Goal: Task Accomplishment & Management: Complete application form

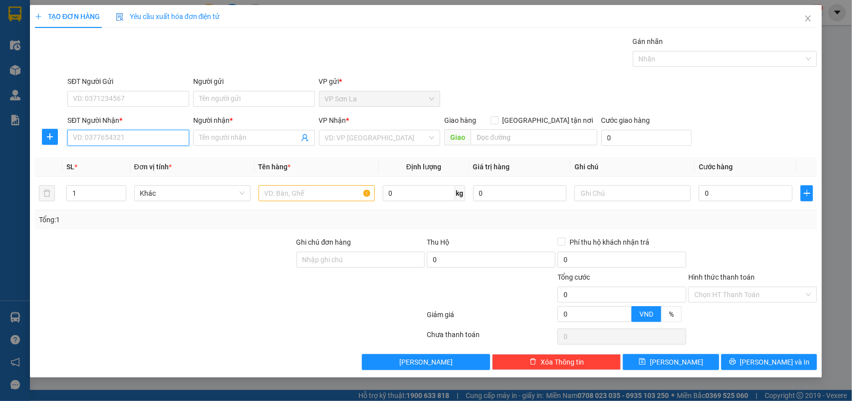
click at [101, 140] on input "SĐT Người Nhận *" at bounding box center [128, 138] width 122 height 16
drag, startPoint x: 114, startPoint y: 158, endPoint x: 290, endPoint y: 191, distance: 179.1
click at [131, 158] on div "0358263888 - An" at bounding box center [128, 158] width 110 height 11
type input "0358263888"
type input "An"
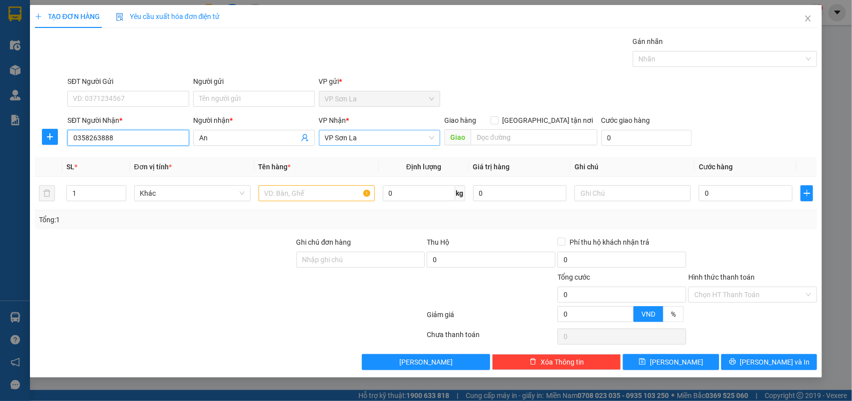
click at [344, 145] on span "VP Sơn La" at bounding box center [380, 137] width 110 height 15
type input "0358263888"
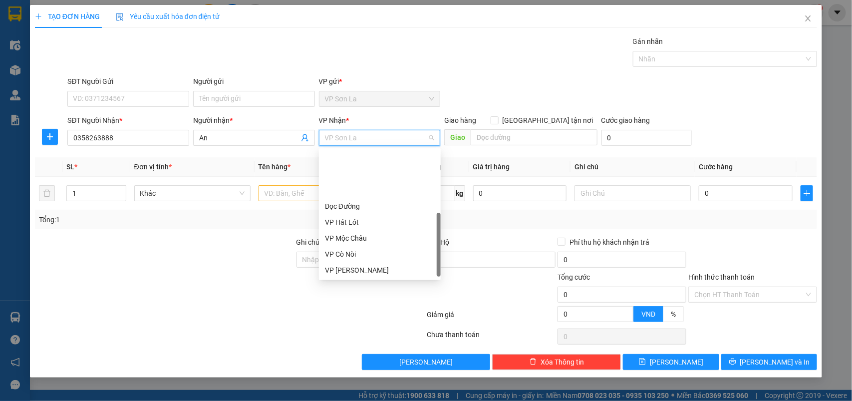
scroll to position [63, 0]
drag, startPoint x: 356, startPoint y: 231, endPoint x: 308, endPoint y: 208, distance: 53.3
click at [352, 231] on div "VP [PERSON_NAME]" at bounding box center [380, 239] width 122 height 16
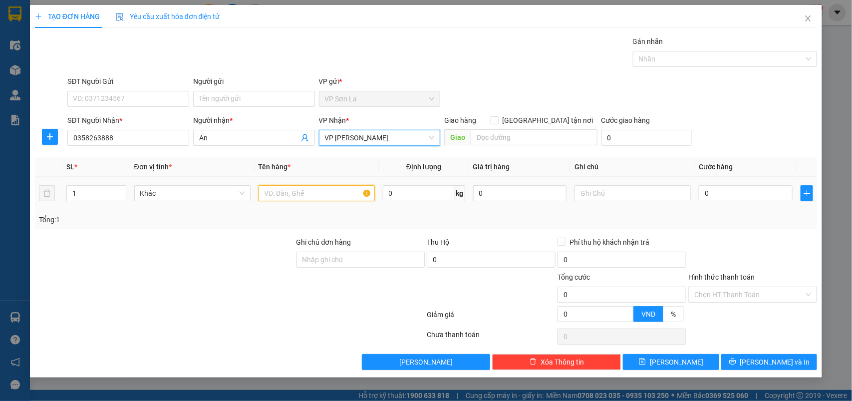
click at [309, 193] on input "text" at bounding box center [317, 193] width 116 height 16
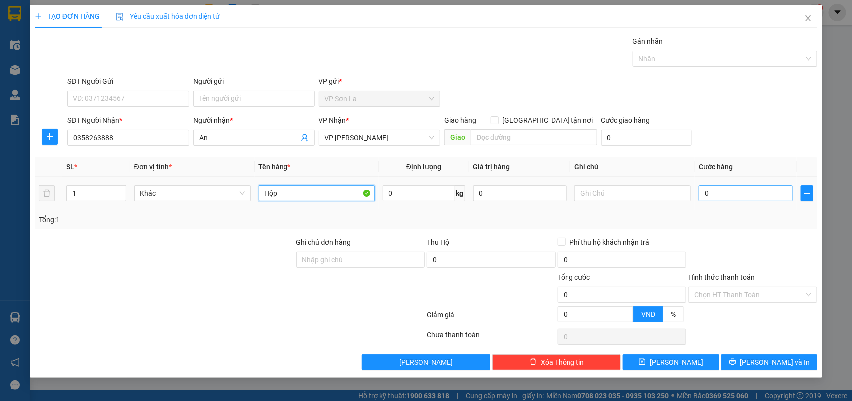
type input "Hộp"
click at [732, 191] on input "0" at bounding box center [746, 193] width 94 height 16
type input "50"
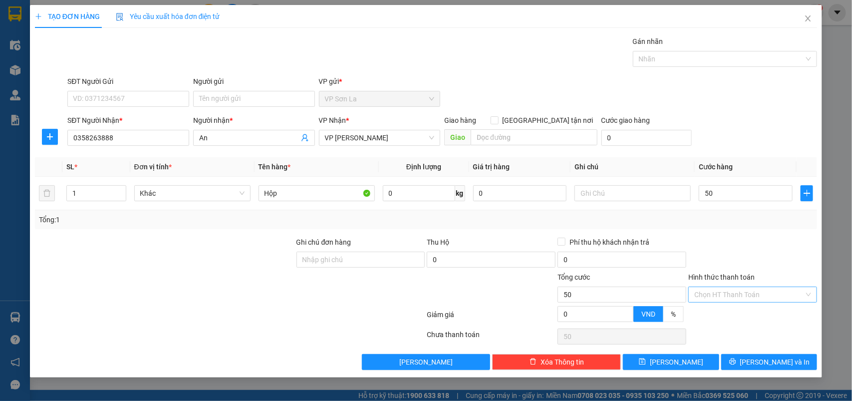
type input "50.000"
click at [720, 291] on input "Hình thức thanh toán" at bounding box center [749, 294] width 110 height 15
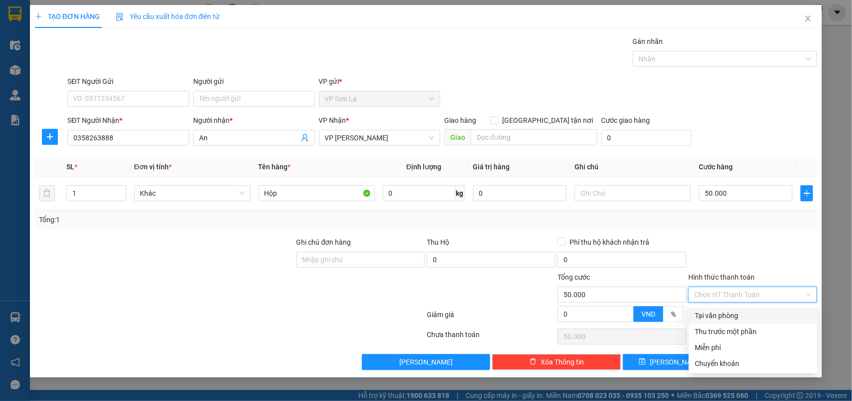
click at [717, 314] on div "Tại văn phòng" at bounding box center [753, 315] width 117 height 11
type input "0"
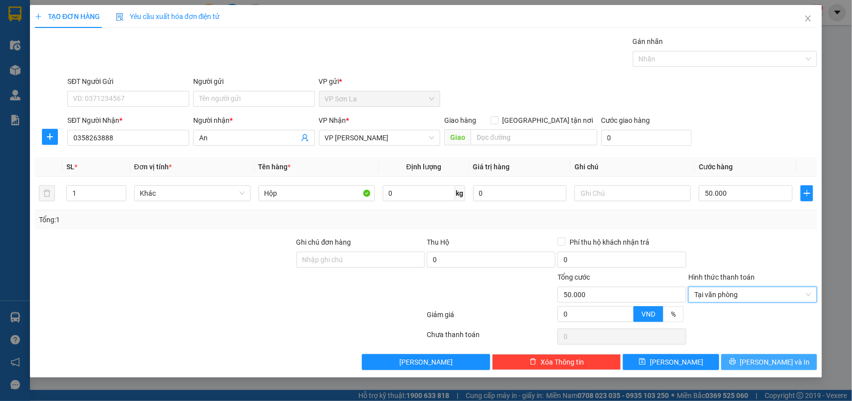
click at [739, 360] on button "[PERSON_NAME] và In" at bounding box center [769, 362] width 96 height 16
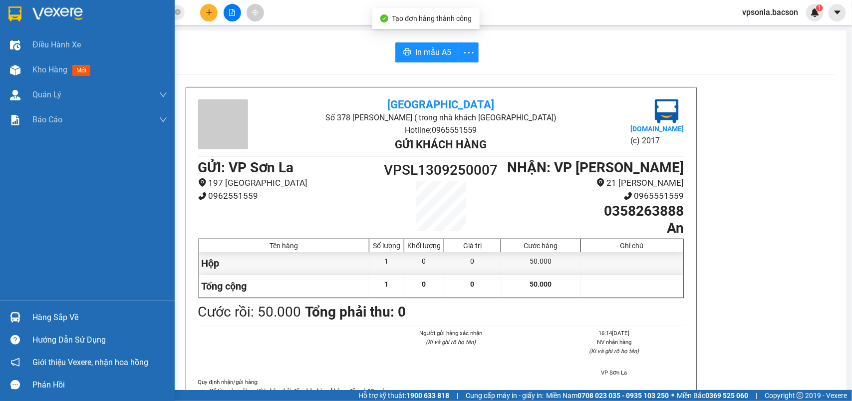
drag, startPoint x: 7, startPoint y: 8, endPoint x: 23, endPoint y: 2, distance: 16.9
click at [8, 8] on div at bounding box center [14, 13] width 17 height 17
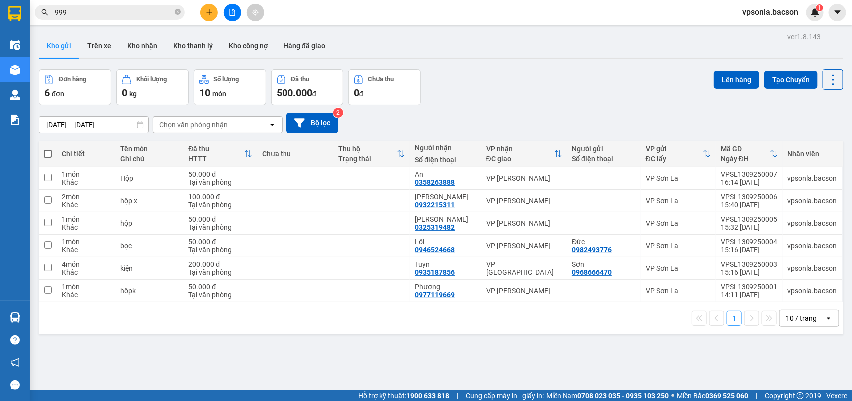
click at [495, 91] on div "Đơn hàng 6 đơn Khối lượng 0 kg Số lượng 10 món Đã thu 500.000 đ Chưa thu 0 đ Lê…" at bounding box center [441, 87] width 804 height 36
click at [153, 48] on button "Kho nhận" at bounding box center [142, 46] width 46 height 24
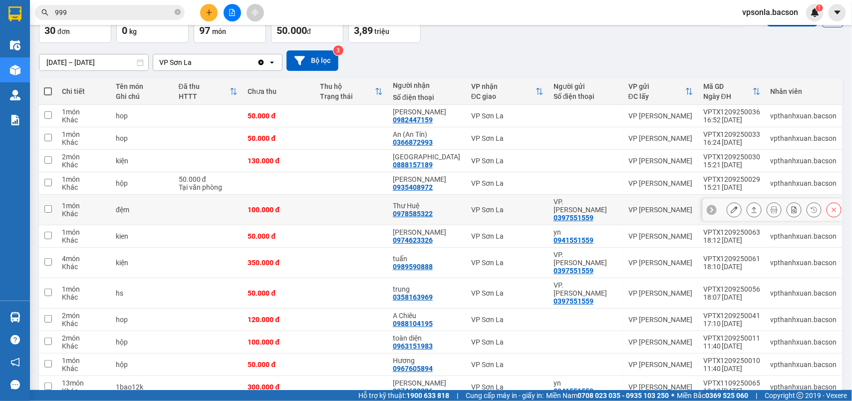
scroll to position [250, 0]
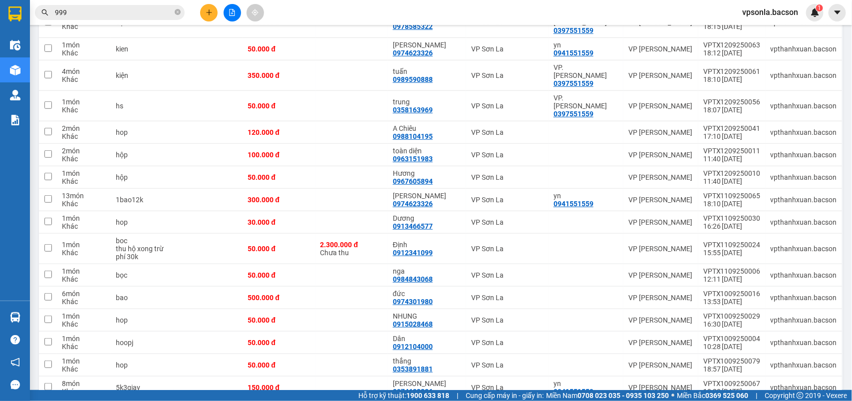
click at [213, 14] on button at bounding box center [208, 12] width 17 height 17
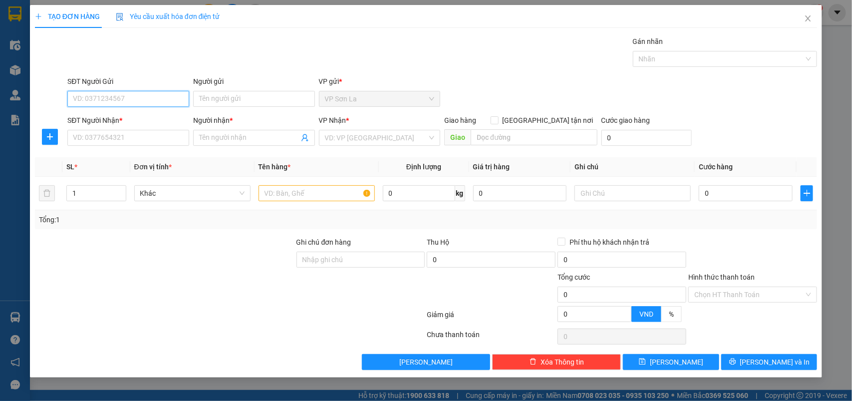
click at [145, 100] on input "SĐT Người Gửi" at bounding box center [128, 99] width 122 height 16
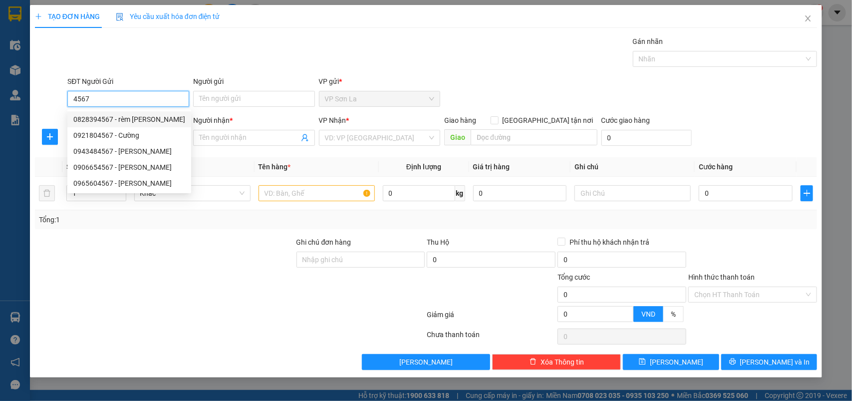
click at [142, 119] on div "0828394567 - rèm [PERSON_NAME]" at bounding box center [129, 119] width 112 height 11
type input "0828394567"
type input "rèm [PERSON_NAME]"
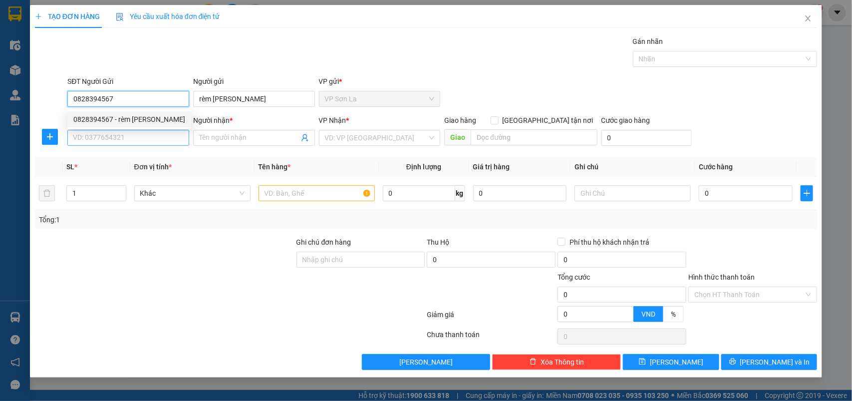
type input "0828394567"
click at [113, 136] on input "SĐT Người Nhận *" at bounding box center [128, 138] width 122 height 16
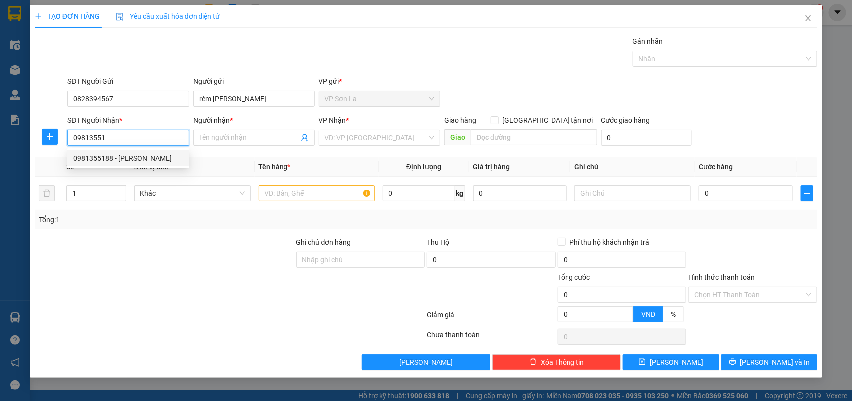
click at [137, 158] on div "0981355188 - [PERSON_NAME]" at bounding box center [128, 158] width 110 height 11
type input "0981355188"
type input "[PERSON_NAME]"
type input "0981355188"
click at [337, 201] on input "text" at bounding box center [317, 193] width 116 height 16
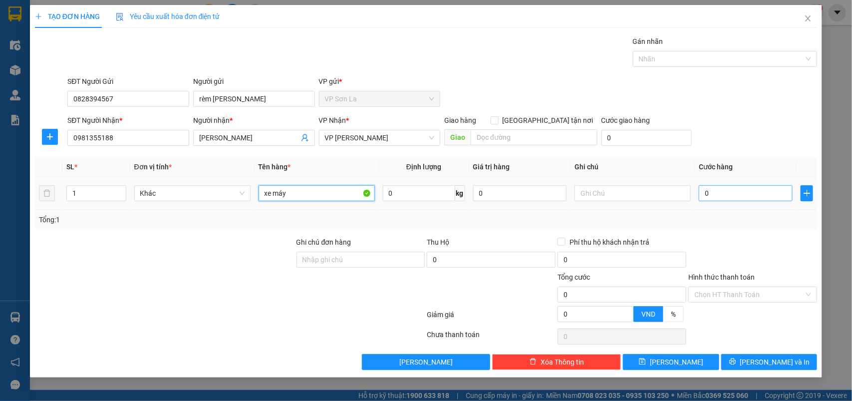
type input "xe máy"
click at [724, 192] on input "0" at bounding box center [746, 193] width 94 height 16
type input "03"
type input "3"
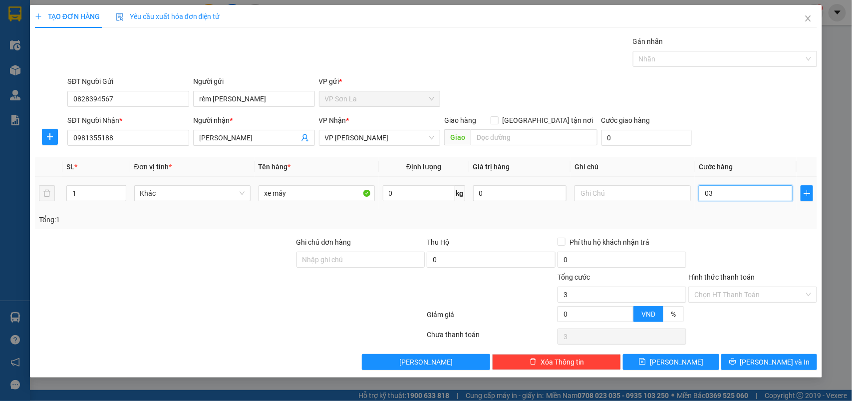
type input "030"
type input "30"
type input "0.300"
type input "300"
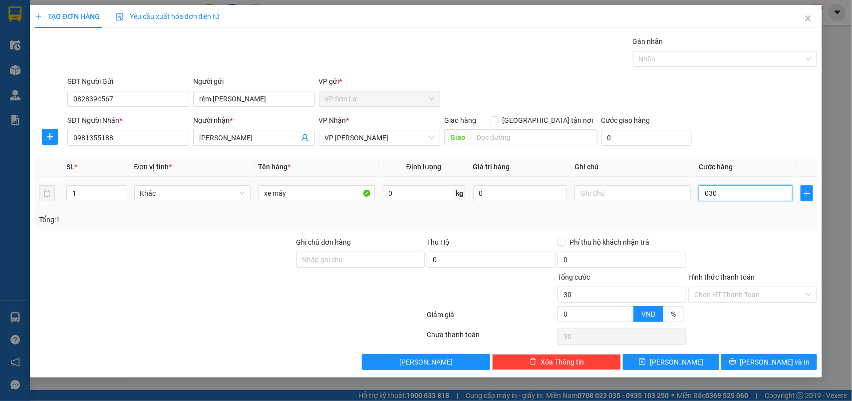
type input "300"
type input "300.000"
drag, startPoint x: 759, startPoint y: 248, endPoint x: 748, endPoint y: 290, distance: 43.8
click at [759, 249] on div at bounding box center [752, 254] width 131 height 35
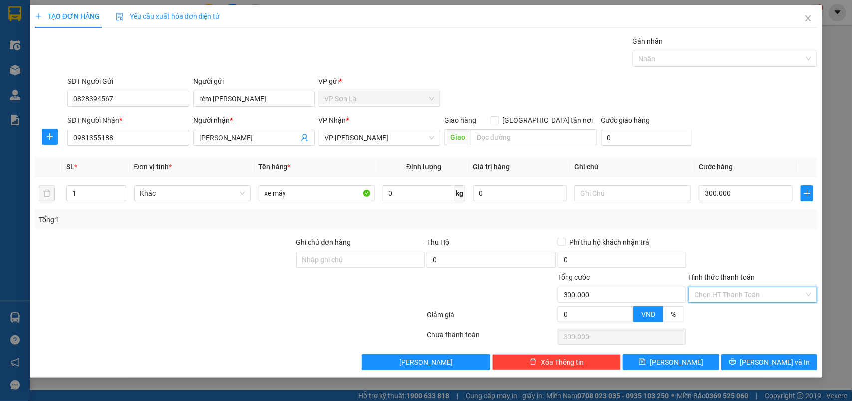
click at [746, 299] on input "Hình thức thanh toán" at bounding box center [749, 294] width 110 height 15
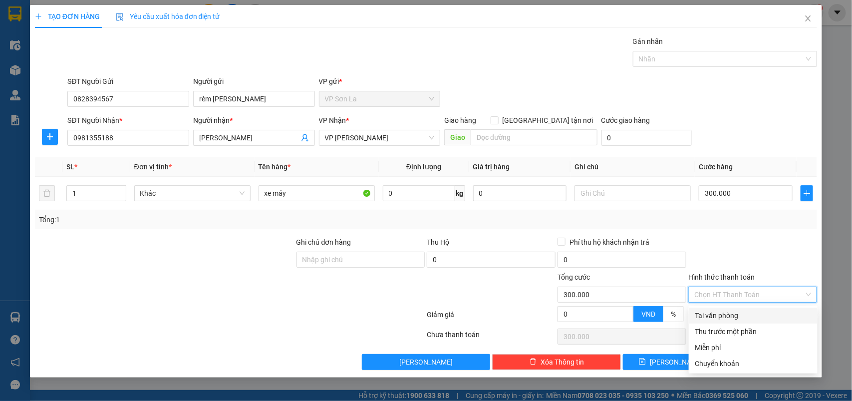
click at [741, 313] on div "Tại văn phòng" at bounding box center [753, 315] width 117 height 11
type input "0"
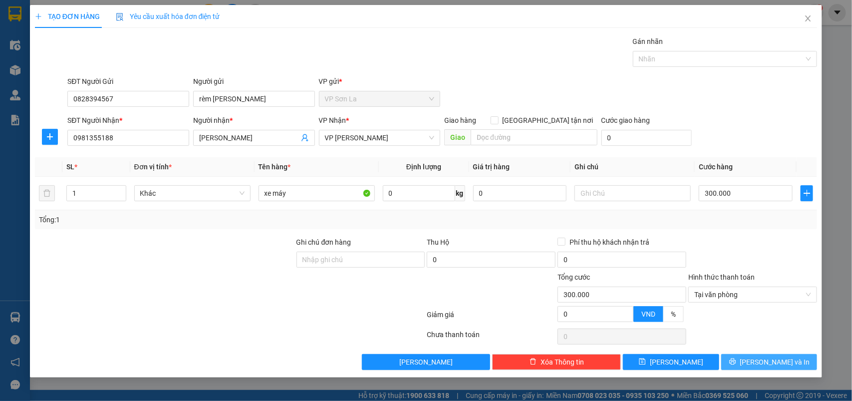
click at [736, 360] on icon "printer" at bounding box center [732, 361] width 6 height 6
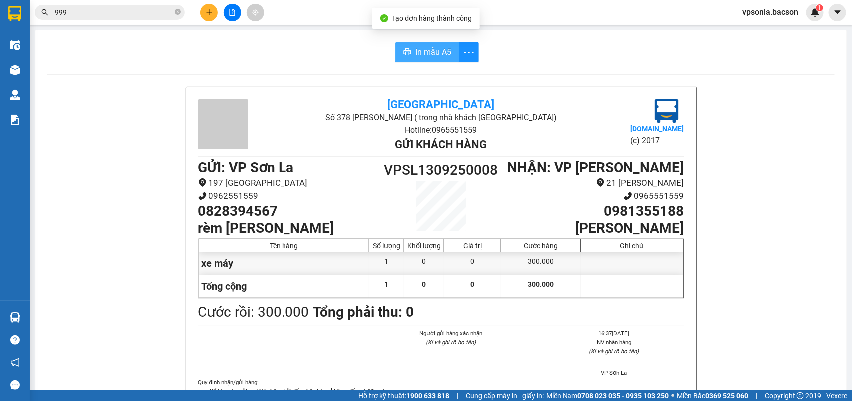
click at [416, 56] on span "In mẫu A5" at bounding box center [433, 52] width 36 height 12
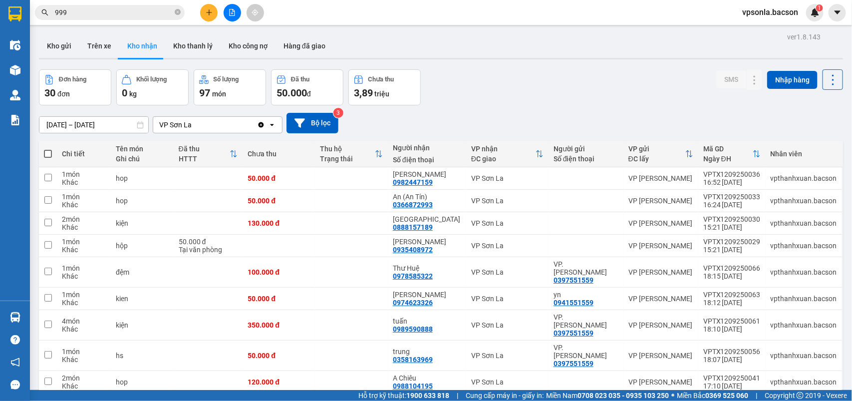
click at [124, 15] on input "999" at bounding box center [114, 12] width 118 height 11
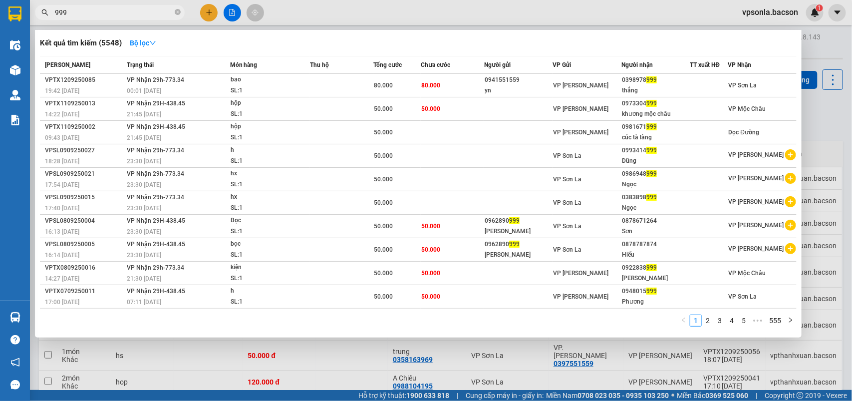
click at [124, 15] on input "999" at bounding box center [114, 12] width 118 height 11
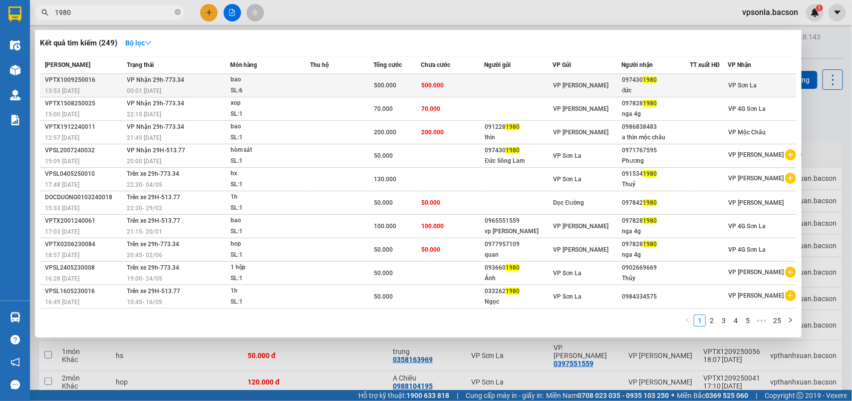
type input "1980"
click at [649, 92] on div "đức" at bounding box center [655, 90] width 67 height 10
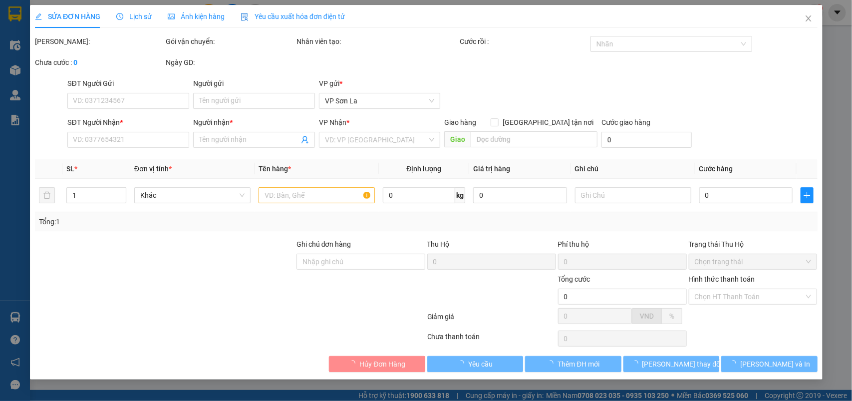
type input "0974301980"
type input "đức"
type input "500.000"
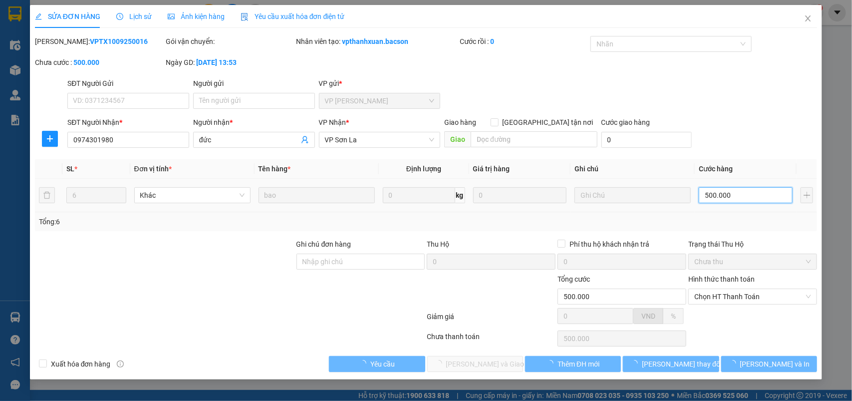
click at [732, 195] on input "500.000" at bounding box center [746, 195] width 94 height 16
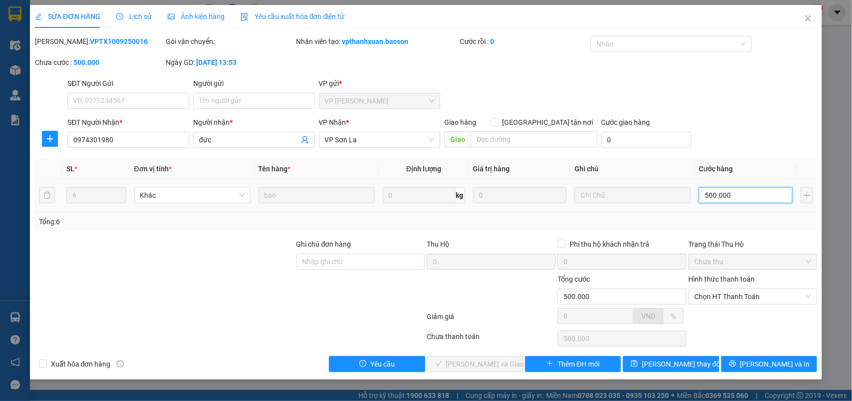
type input "4"
type input "45"
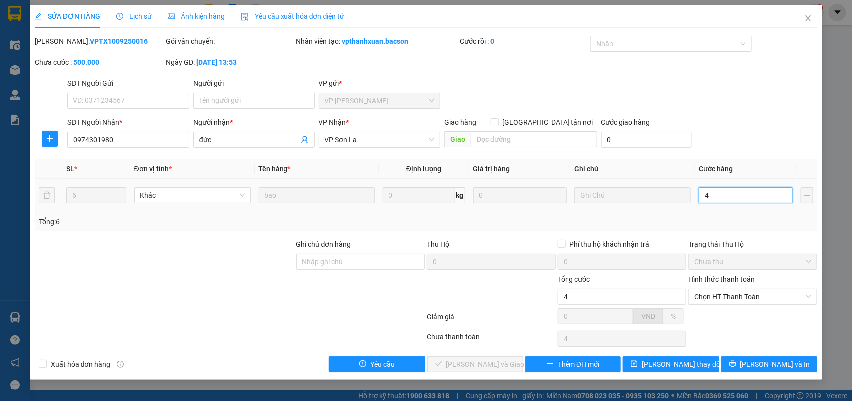
type input "45"
type input "450"
drag, startPoint x: 659, startPoint y: 375, endPoint x: 687, endPoint y: 355, distance: 33.9
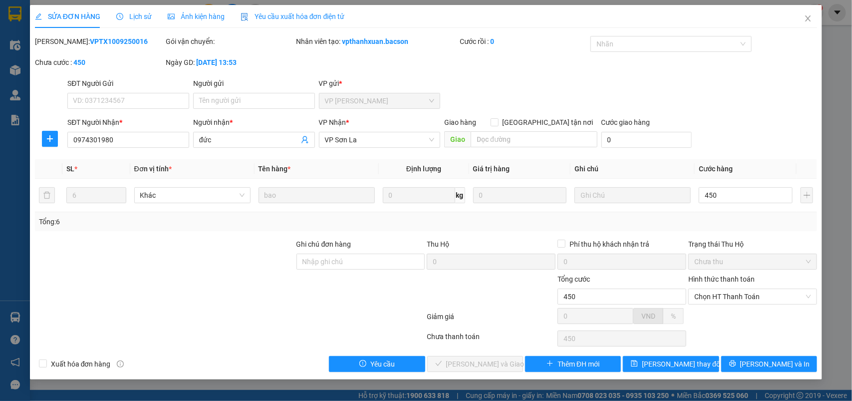
click at [667, 370] on div "SỬA ĐƠN HÀNG Lịch sử Ảnh kiện hàng Yêu cầu xuất hóa đơn điện tử Total Paid Fee …" at bounding box center [426, 192] width 793 height 374
type input "450.000"
click at [690, 352] on div "Total Paid Fee 0 Total UnPaid Fee 500.000 Cash Collection Total Fee Mã ĐH: VPTX…" at bounding box center [426, 204] width 783 height 336
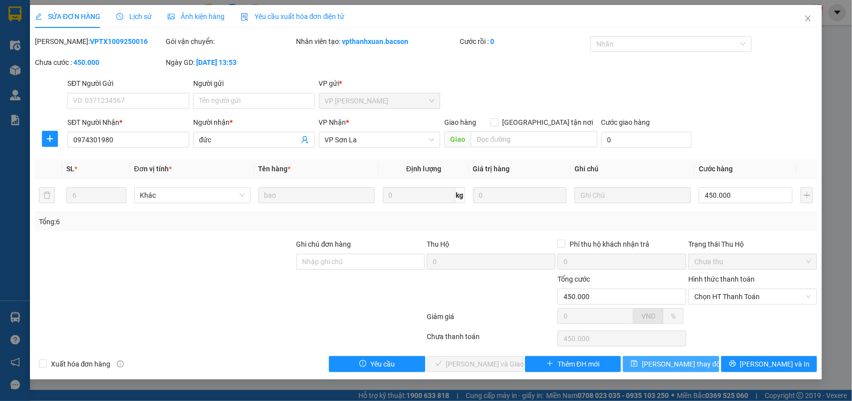
click at [682, 364] on span "[PERSON_NAME] thay đổi" at bounding box center [682, 363] width 80 height 11
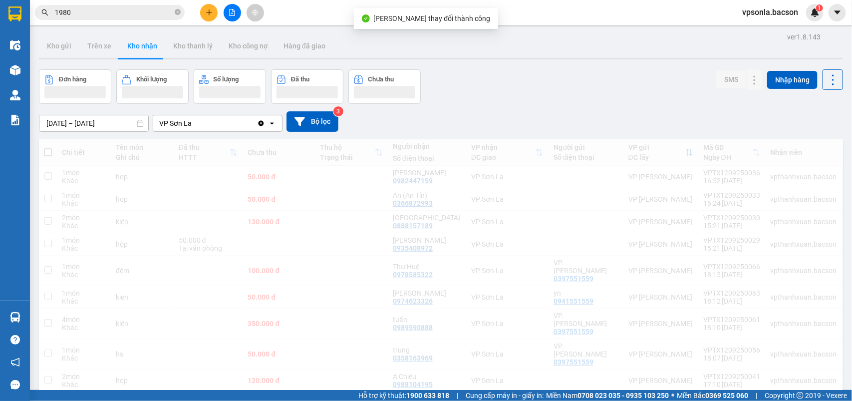
click at [123, 5] on span "1980" at bounding box center [110, 12] width 150 height 15
click at [123, 12] on input "1980" at bounding box center [114, 12] width 118 height 11
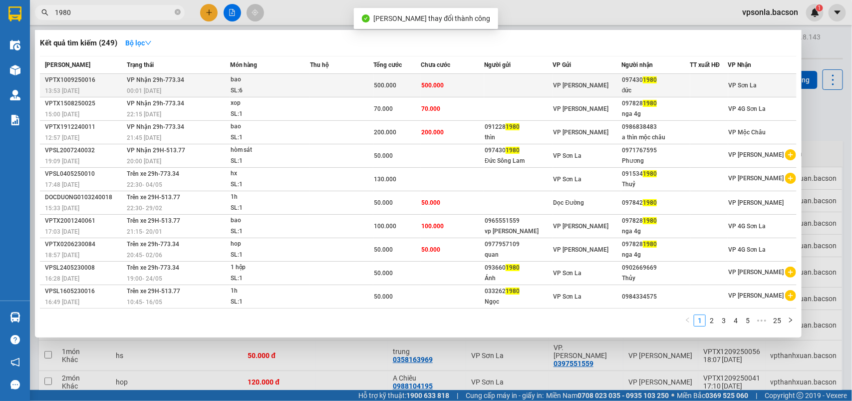
click at [659, 75] on div "097430 1980" at bounding box center [655, 80] width 67 height 10
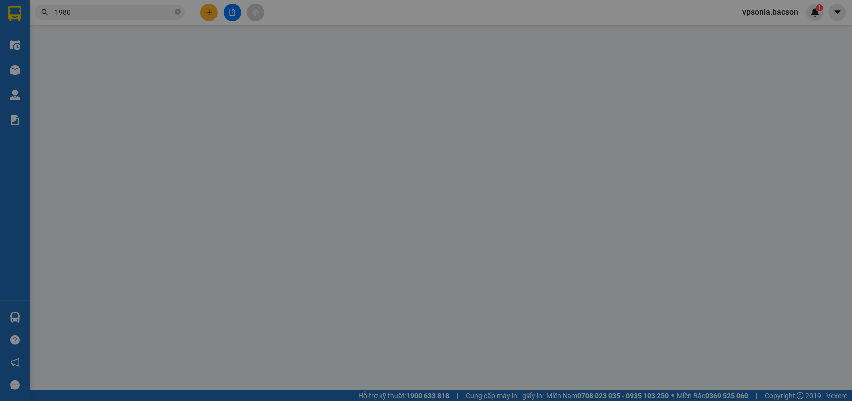
type input "0974301980"
type input "đức"
type input "450.000"
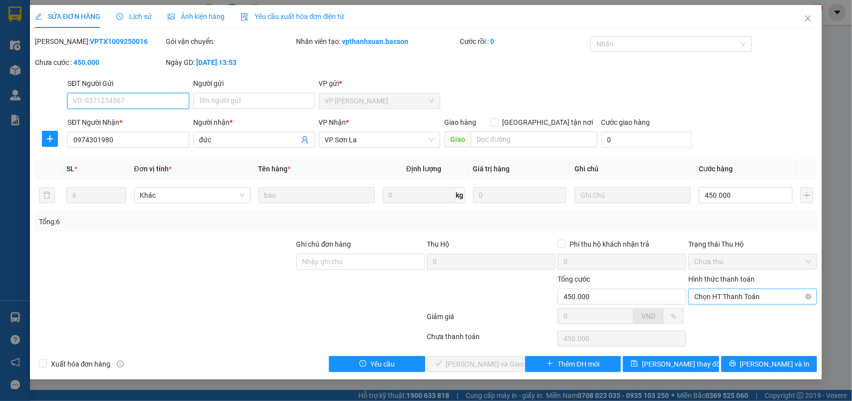
click at [702, 295] on span "Chọn HT Thanh Toán" at bounding box center [752, 296] width 117 height 15
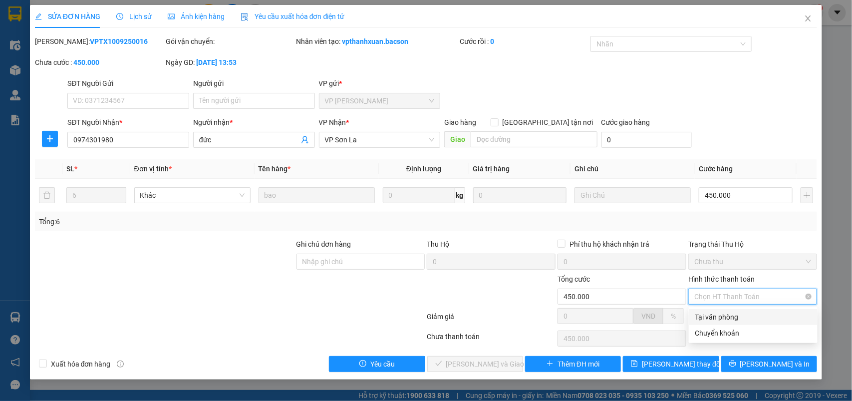
click at [699, 314] on div "Tại văn phòng" at bounding box center [753, 316] width 117 height 11
type input "0"
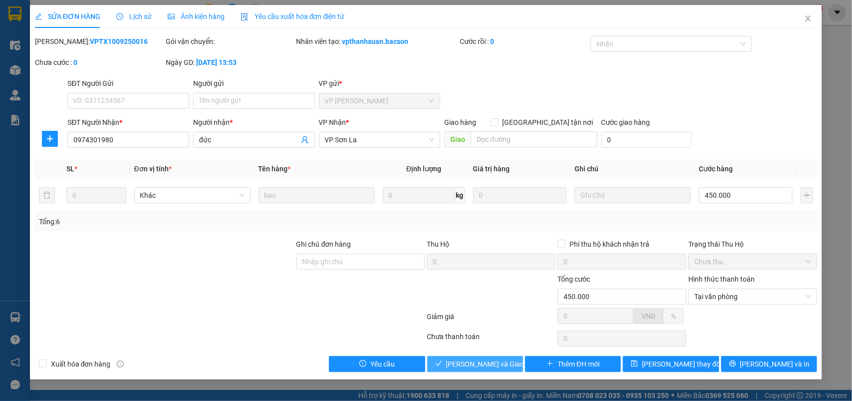
click at [502, 360] on span "[PERSON_NAME] và Giao hàng" at bounding box center [494, 363] width 96 height 11
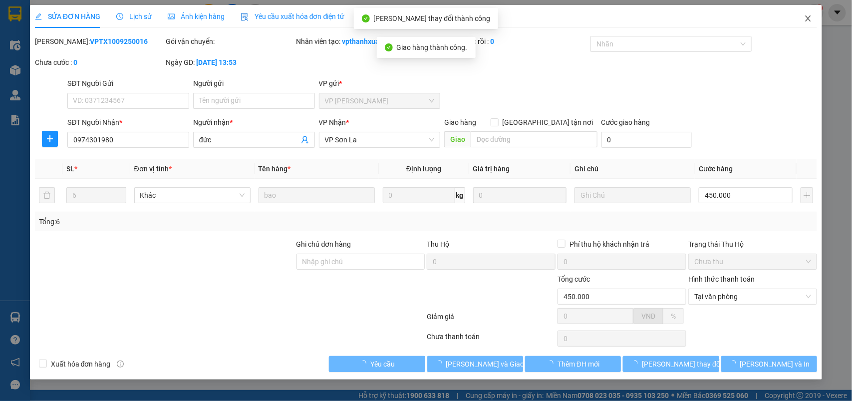
click at [810, 17] on icon "close" at bounding box center [808, 18] width 5 height 6
click at [810, 17] on div "1" at bounding box center [814, 12] width 17 height 17
click at [810, 17] on body "Kết quả tìm kiếm ( 249 ) Bộ lọc Mã ĐH Trạng thái Món hàng Thu hộ Tổng cước Chưa…" at bounding box center [426, 200] width 852 height 401
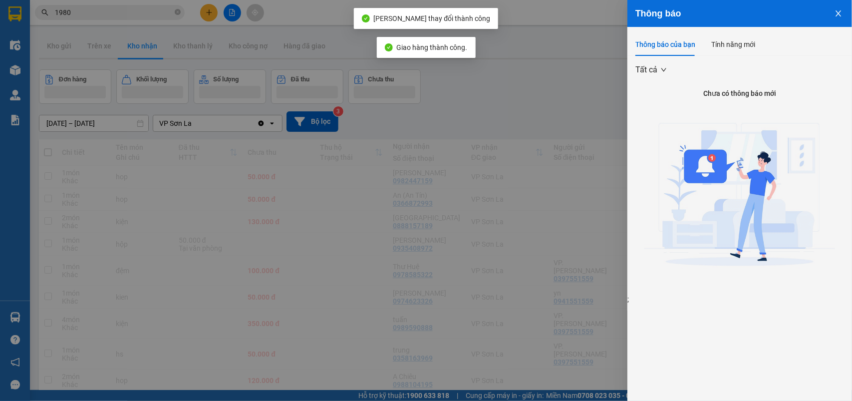
click at [569, 61] on div at bounding box center [426, 200] width 852 height 401
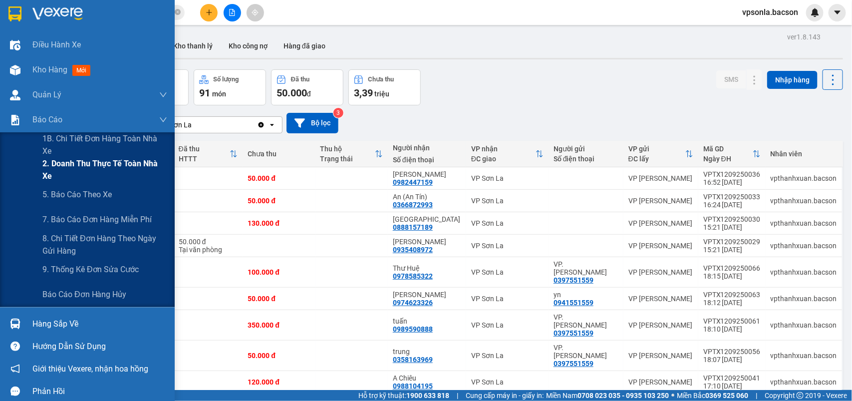
click at [95, 165] on span "2. Doanh thu thực tế toàn nhà xe" at bounding box center [104, 169] width 125 height 25
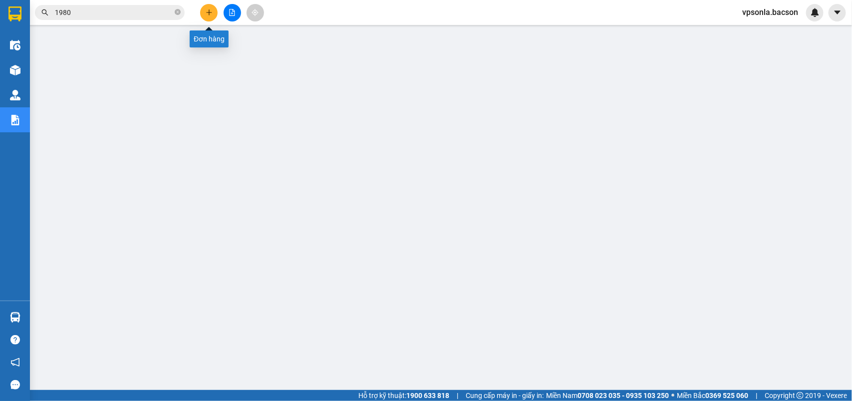
click at [211, 11] on icon "plus" at bounding box center [209, 12] width 7 height 7
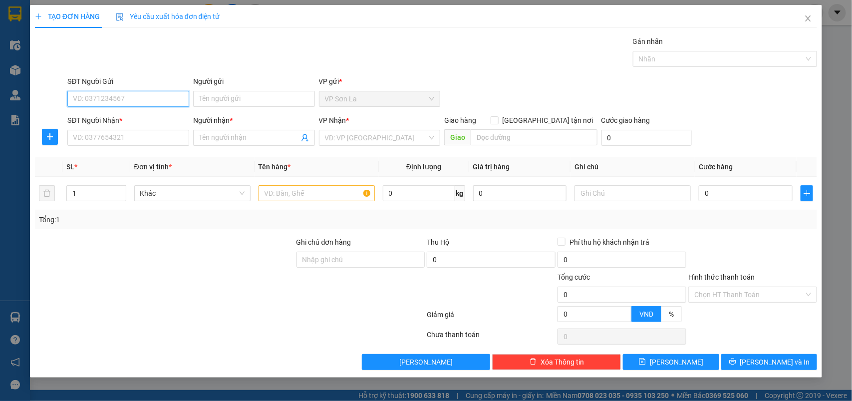
click at [164, 103] on input "SĐT Người Gửi" at bounding box center [128, 99] width 122 height 16
click at [125, 122] on div "0971188964 - Trực" at bounding box center [128, 119] width 110 height 11
type input "0971188964"
type input "Trực"
type input "0971188964"
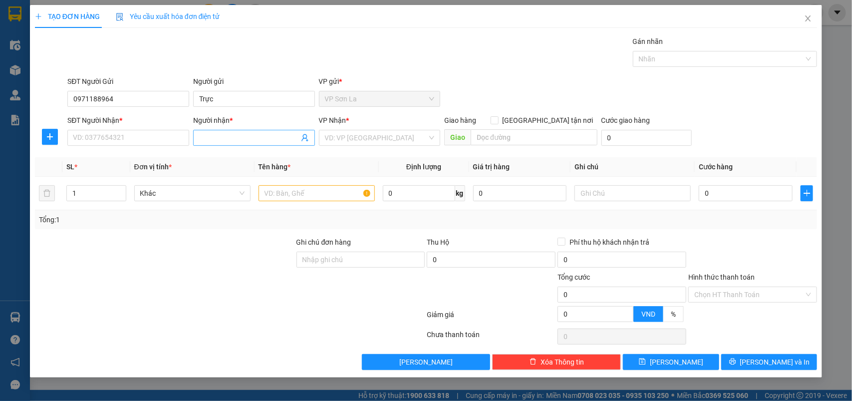
click at [306, 135] on icon "user-add" at bounding box center [305, 138] width 8 height 8
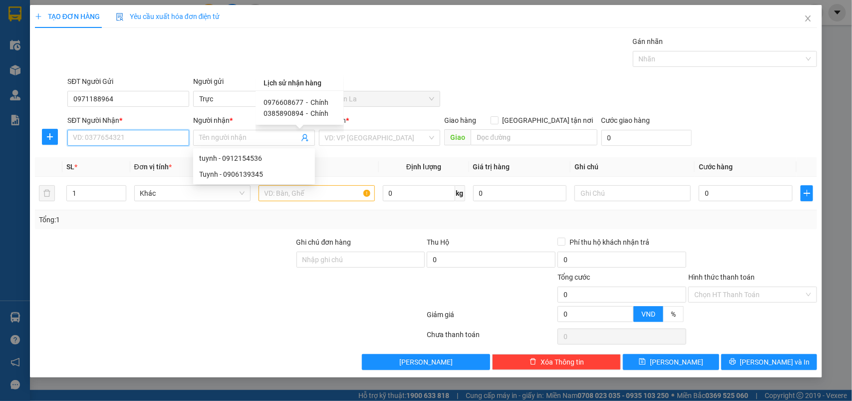
click at [131, 138] on input "SĐT Người Nhận *" at bounding box center [128, 138] width 122 height 16
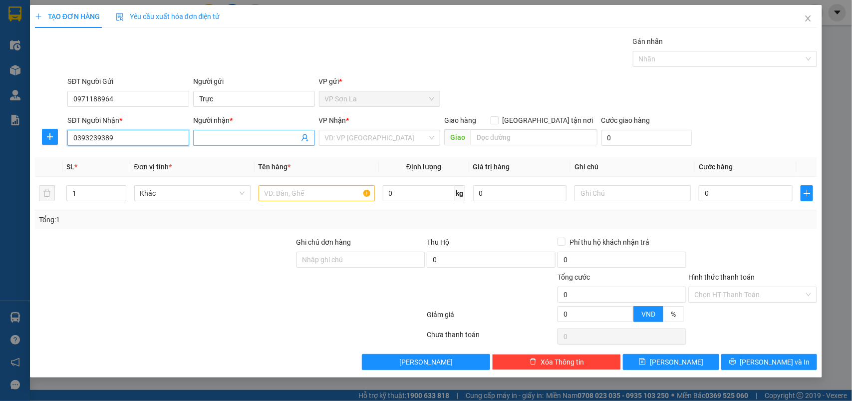
type input "0393239389"
click at [220, 138] on input "Người nhận *" at bounding box center [249, 137] width 100 height 11
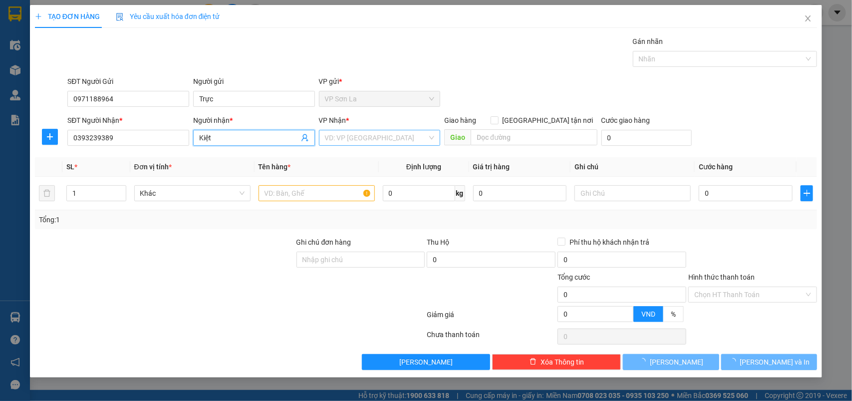
type input "Kiệt"
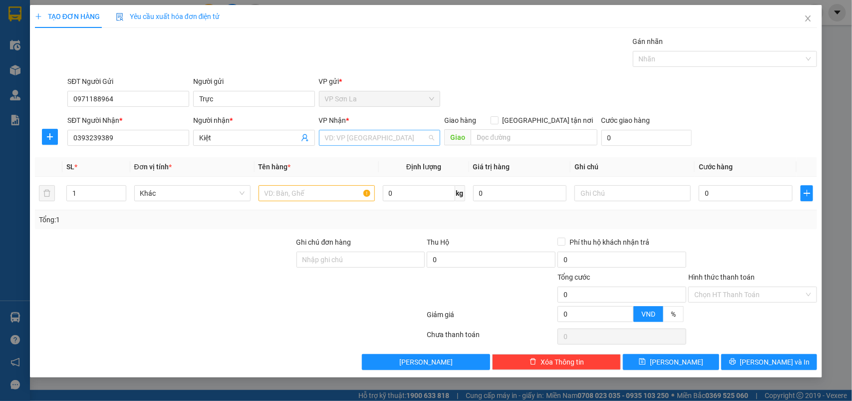
click at [353, 136] on input "search" at bounding box center [376, 137] width 103 height 15
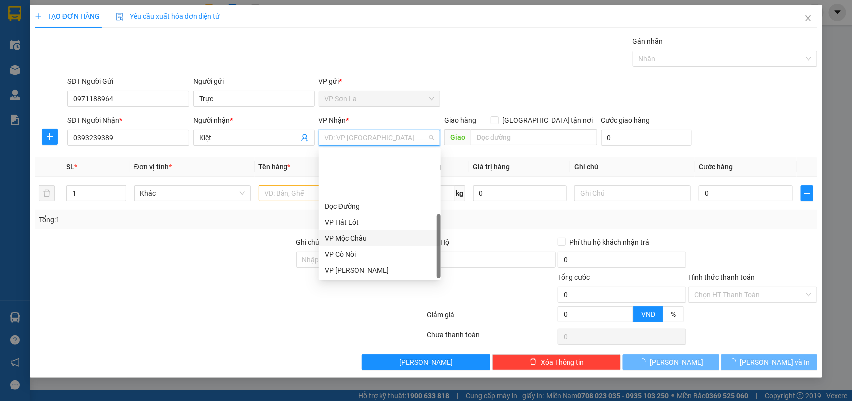
scroll to position [63, 0]
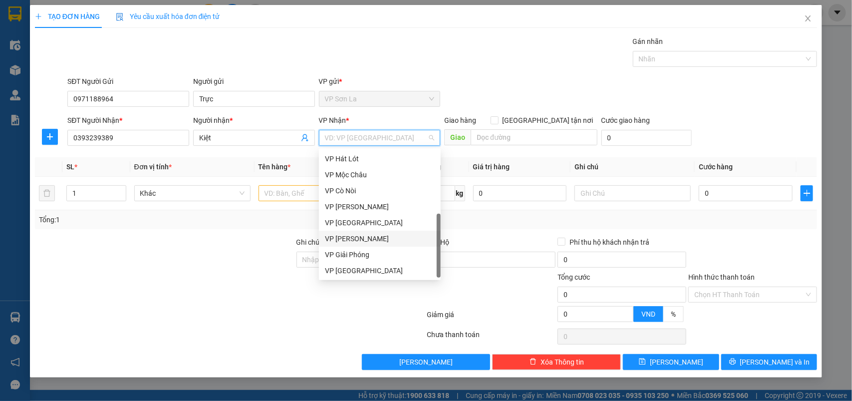
click at [352, 233] on div "VP [PERSON_NAME]" at bounding box center [380, 238] width 110 height 11
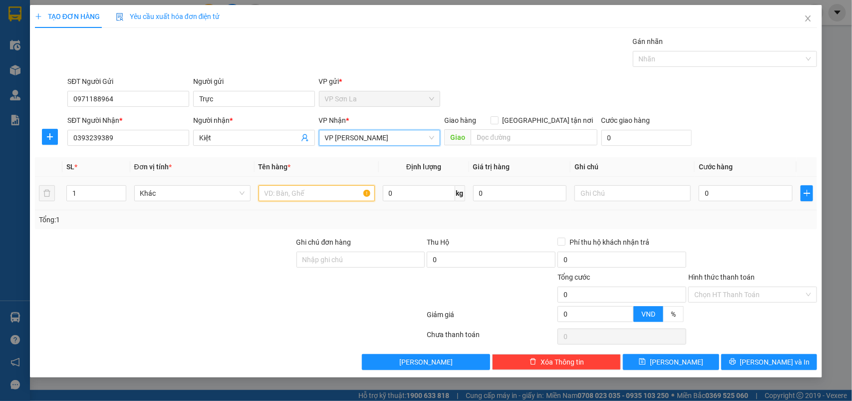
click at [292, 192] on input "text" at bounding box center [317, 193] width 116 height 16
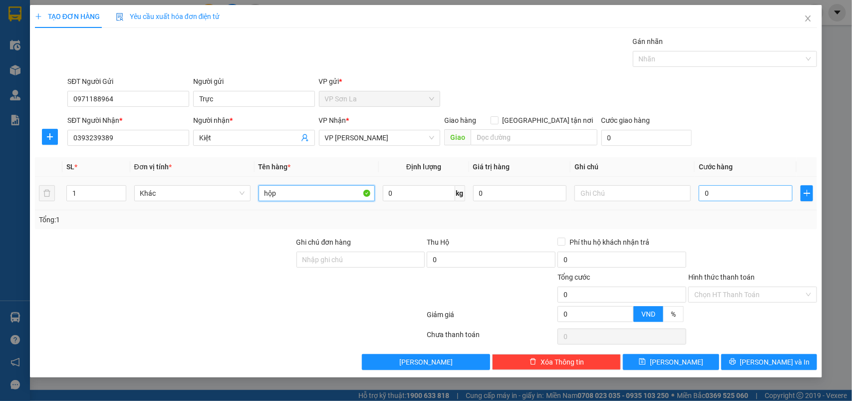
type input "hộp"
click at [759, 197] on input "0" at bounding box center [746, 193] width 94 height 16
type input "50"
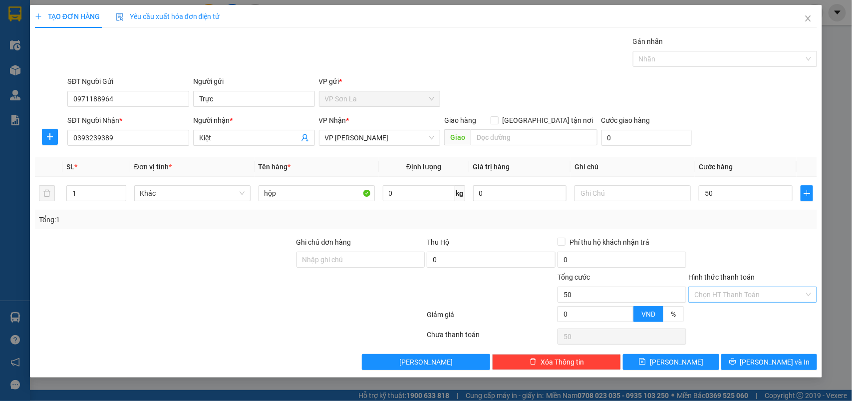
type input "50.000"
click at [724, 300] on input "Hình thức thanh toán" at bounding box center [749, 294] width 110 height 15
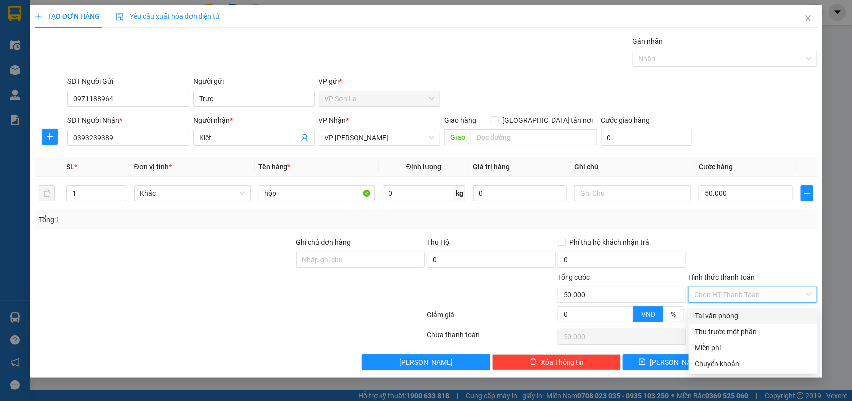
drag, startPoint x: 725, startPoint y: 318, endPoint x: 753, endPoint y: 362, distance: 52.2
click at [727, 320] on div "Tại văn phòng" at bounding box center [753, 315] width 117 height 11
type input "0"
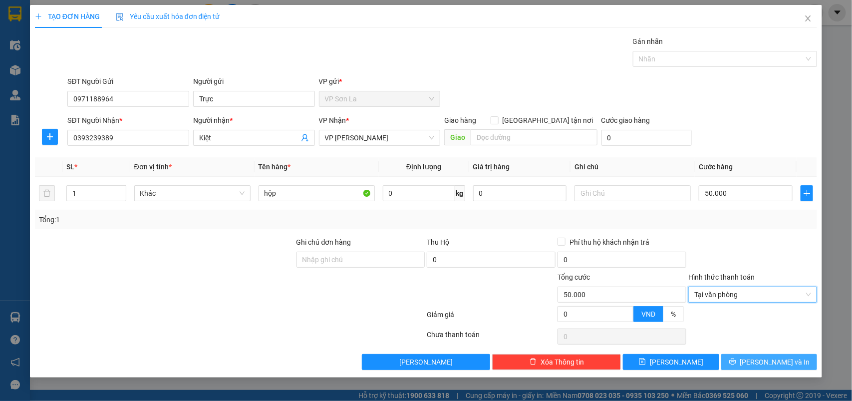
click at [736, 366] on span "printer" at bounding box center [732, 362] width 7 height 8
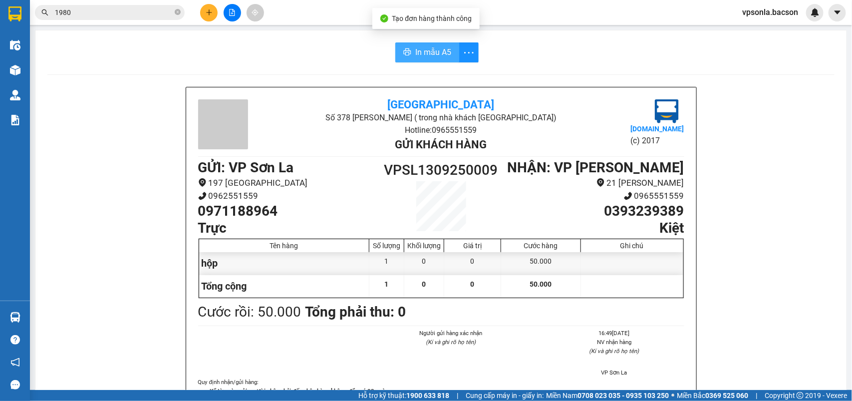
click at [444, 56] on span "In mẫu A5" at bounding box center [433, 52] width 36 height 12
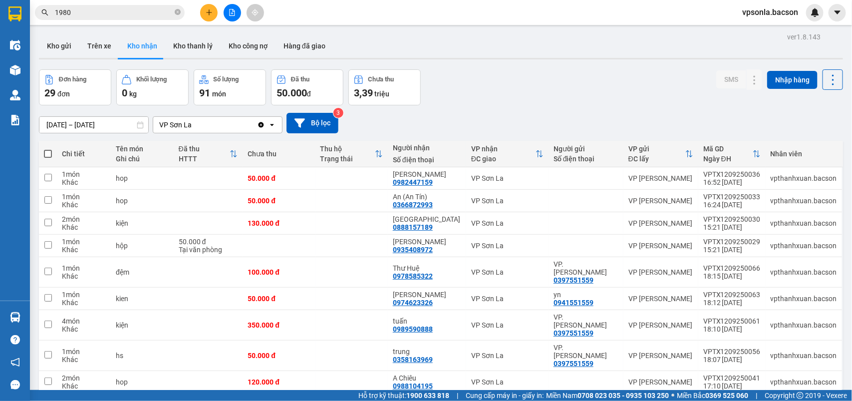
click at [131, 10] on input "1980" at bounding box center [114, 12] width 118 height 11
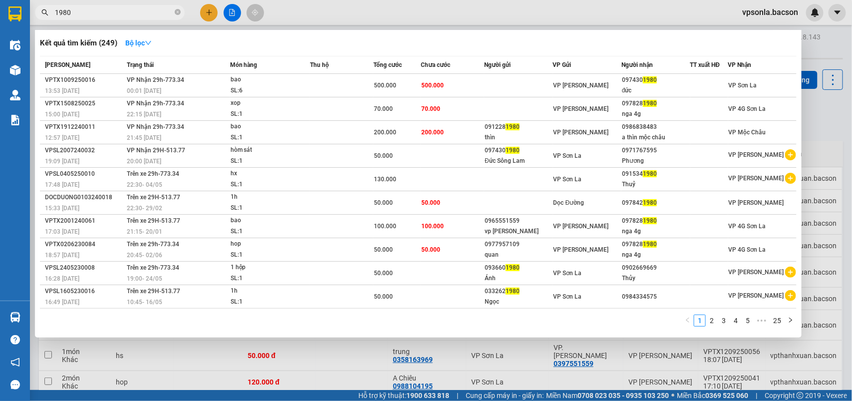
click at [131, 10] on input "1980" at bounding box center [114, 12] width 118 height 11
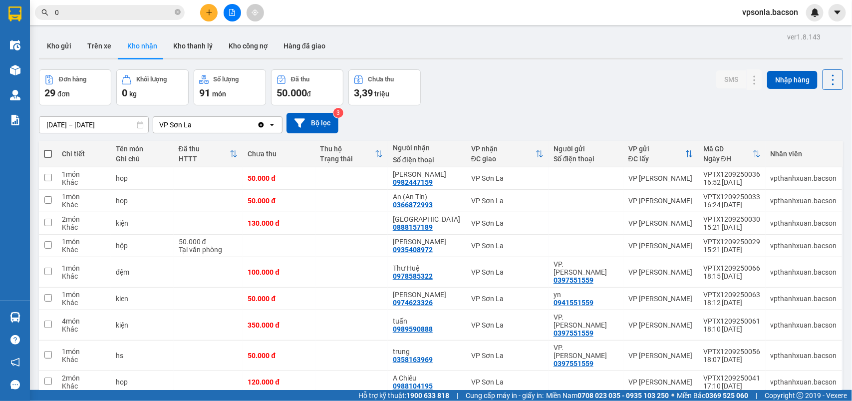
type input "0"
click at [230, 17] on button at bounding box center [232, 12] width 17 height 17
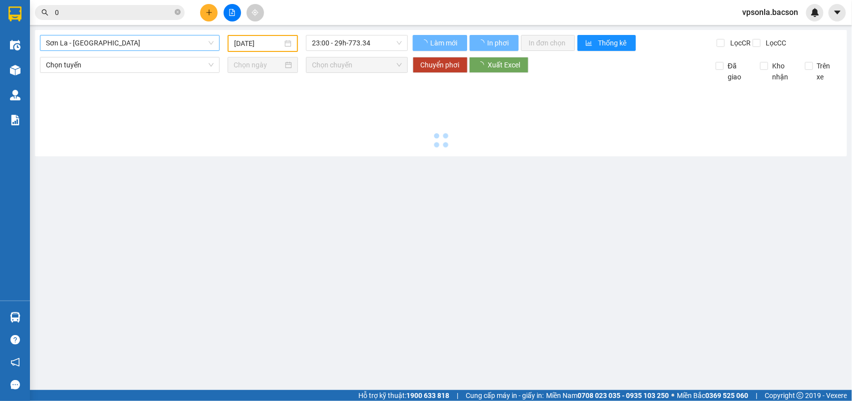
type input "[DATE]"
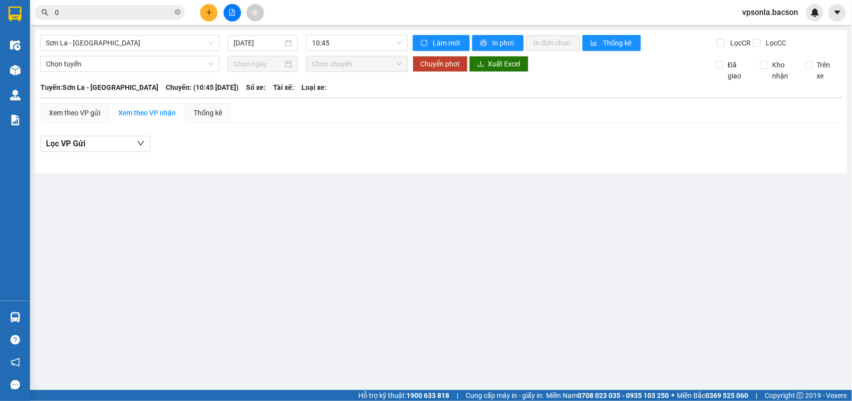
click at [133, 14] on input "0" at bounding box center [114, 12] width 118 height 11
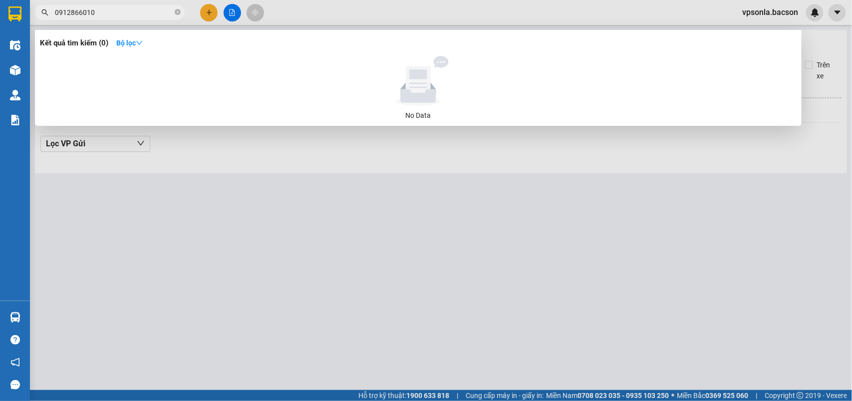
type input "0912866010"
click at [115, 166] on div at bounding box center [426, 200] width 852 height 401
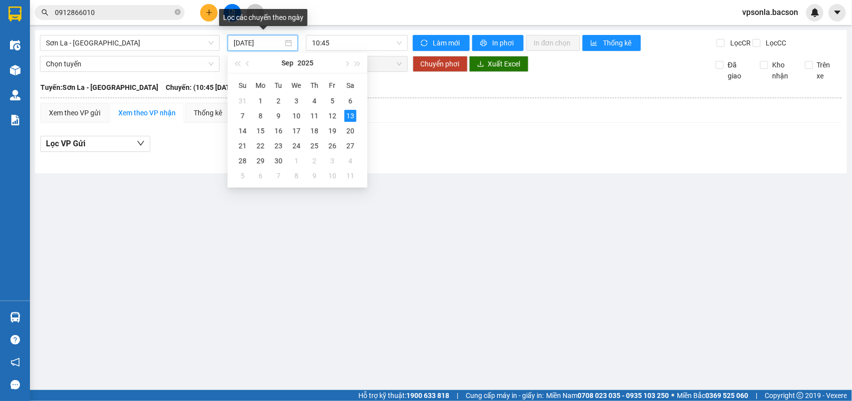
click at [256, 40] on input "[DATE]" at bounding box center [258, 42] width 49 height 11
click at [333, 114] on div "12" at bounding box center [332, 116] width 12 height 12
type input "[DATE]"
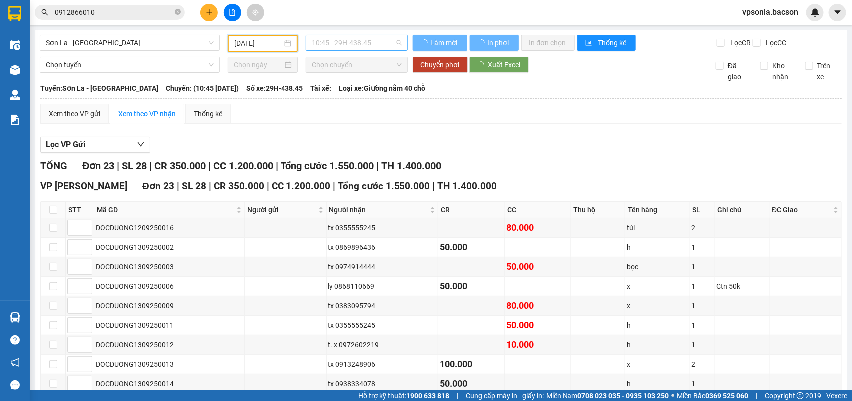
click at [352, 41] on span "10:45 - 29H-438.45" at bounding box center [356, 42] width 89 height 15
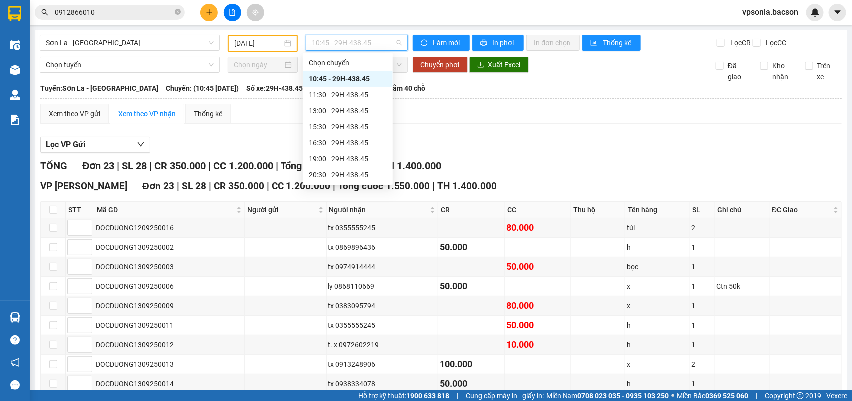
scroll to position [48, 0]
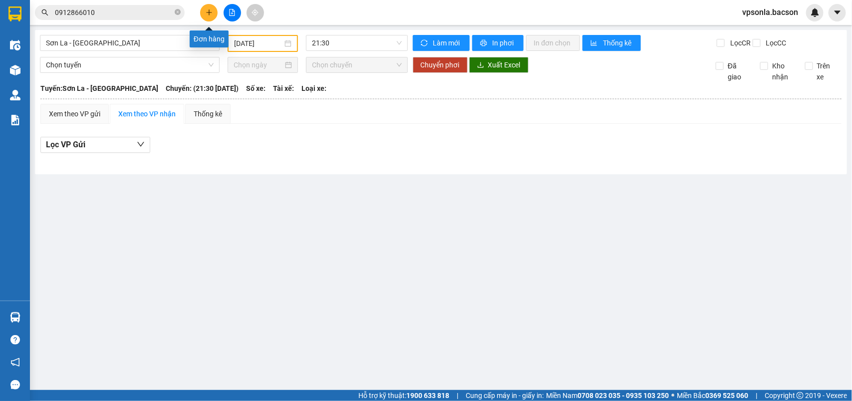
click at [210, 14] on icon "plus" at bounding box center [209, 12] width 7 height 7
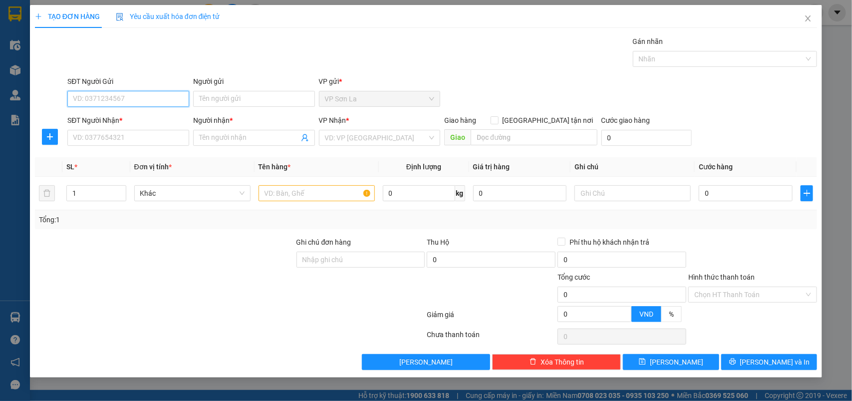
drag, startPoint x: 128, startPoint y: 101, endPoint x: 158, endPoint y: 88, distance: 32.4
click at [129, 101] on input "SĐT Người Gửi" at bounding box center [128, 99] width 122 height 16
type input "0918688868"
click at [148, 123] on div "0918688868 - [GEOGRAPHIC_DATA]" at bounding box center [129, 119] width 112 height 11
type input "Thái Anh"
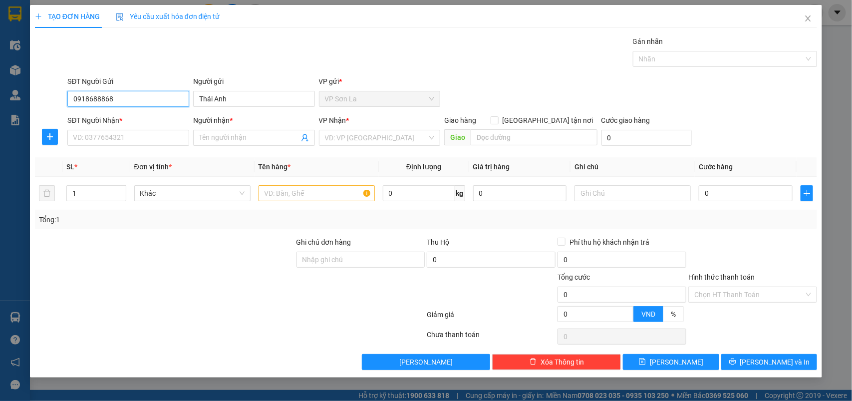
type input "0918688868"
click at [148, 123] on div "SĐT Người Nhận *" at bounding box center [128, 120] width 122 height 11
click at [148, 130] on input "SĐT Người Nhận *" at bounding box center [128, 138] width 122 height 16
click at [148, 123] on div "SĐT Người Nhận *" at bounding box center [128, 120] width 122 height 11
click at [148, 130] on input "SĐT Người Nhận *" at bounding box center [128, 138] width 122 height 16
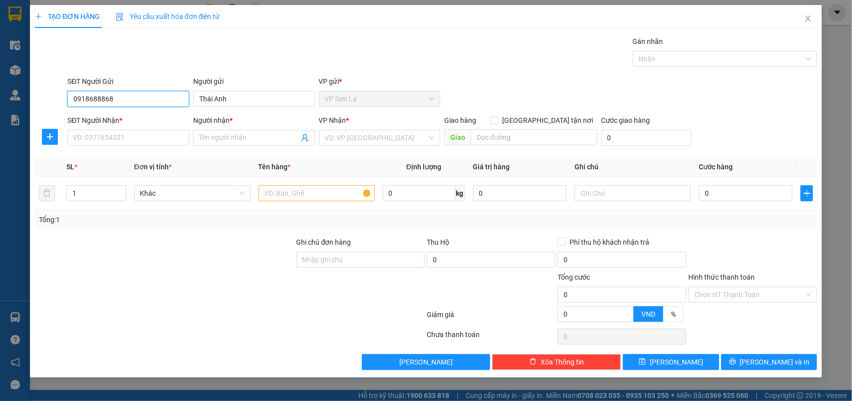
click at [152, 102] on input "0918688868" at bounding box center [128, 99] width 122 height 16
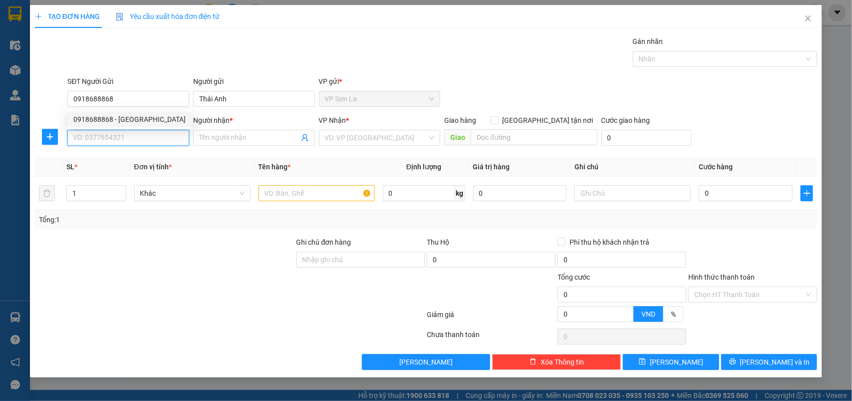
click at [132, 140] on input "SĐT Người Nhận *" at bounding box center [128, 138] width 122 height 16
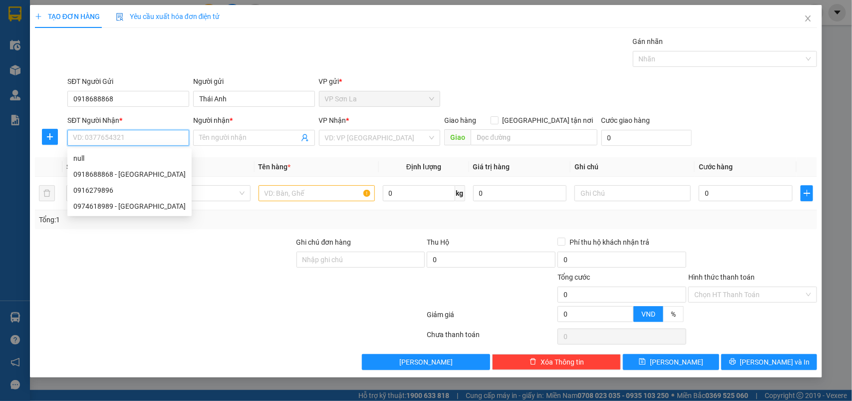
paste input "0918688868"
type input "0918688868"
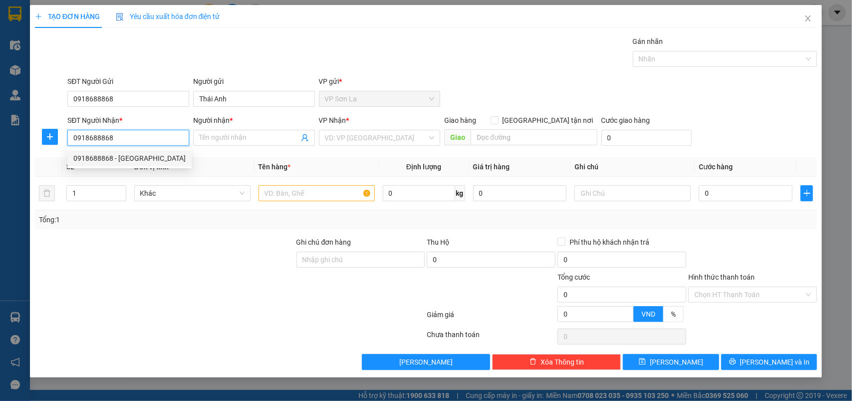
click at [153, 159] on div "0918688868 - [GEOGRAPHIC_DATA]" at bounding box center [129, 158] width 112 height 11
type input "Thái Anh"
type input "0918688868"
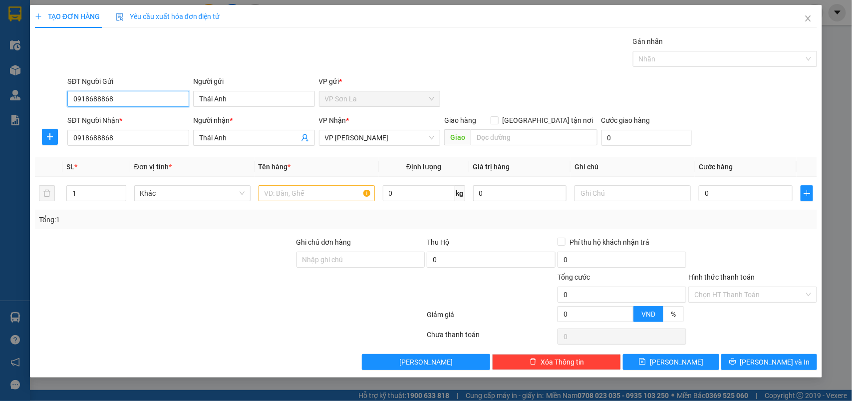
click at [110, 98] on input "0918688868" at bounding box center [128, 99] width 122 height 16
click at [132, 120] on div "0916279896" at bounding box center [128, 119] width 110 height 11
type input "0916279896"
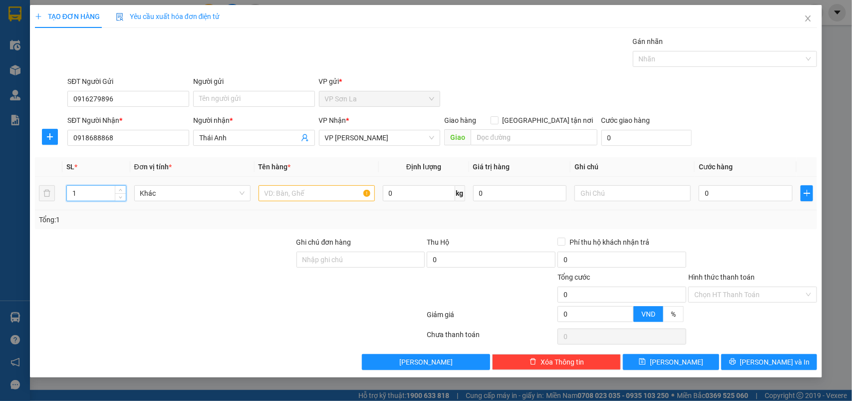
click at [98, 197] on input "1" at bounding box center [96, 193] width 59 height 15
type input "10"
click at [305, 194] on input "text" at bounding box center [317, 193] width 116 height 16
type input "can"
click at [710, 200] on input "0" at bounding box center [746, 193] width 94 height 16
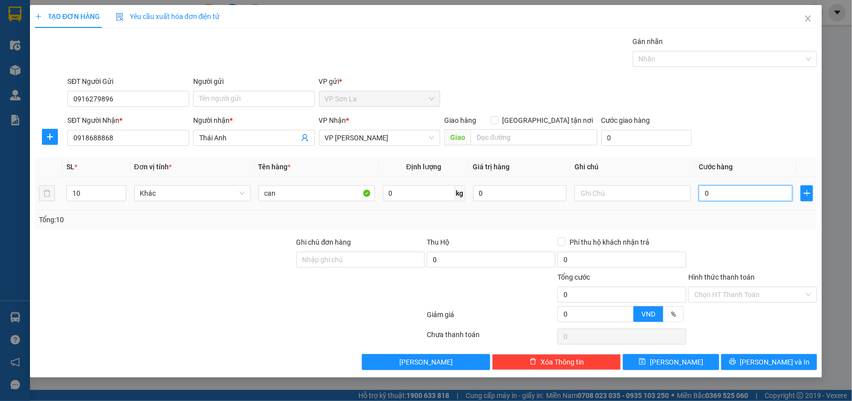
type input "4"
type input "40"
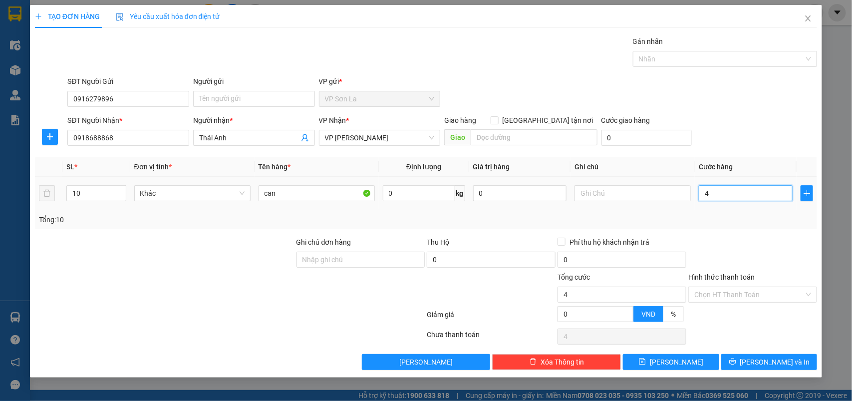
type input "40"
type input "400"
type input "400.000"
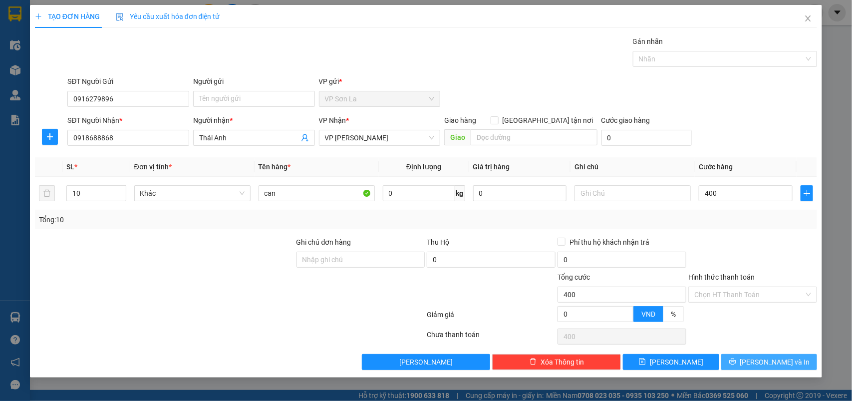
type input "400.000"
click at [759, 360] on button "[PERSON_NAME] và In" at bounding box center [769, 362] width 96 height 16
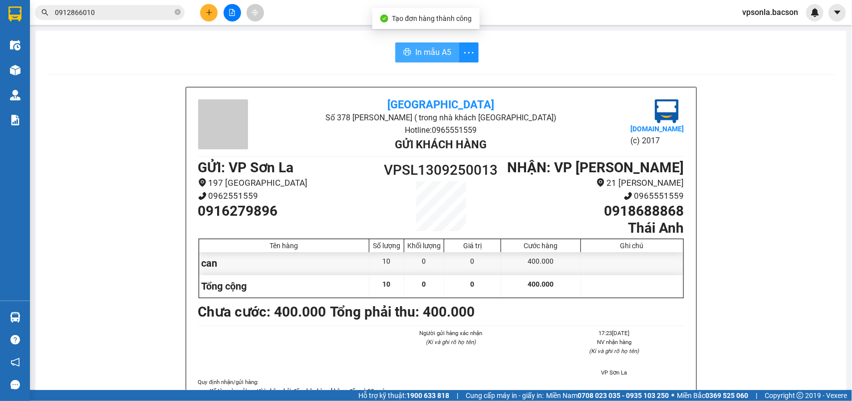
click at [417, 45] on button "In mẫu A5" at bounding box center [427, 52] width 64 height 20
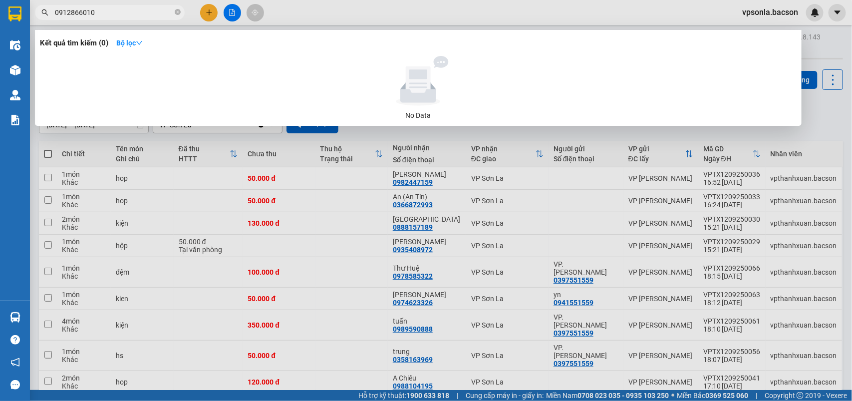
click at [135, 13] on input "0912866010" at bounding box center [114, 12] width 118 height 11
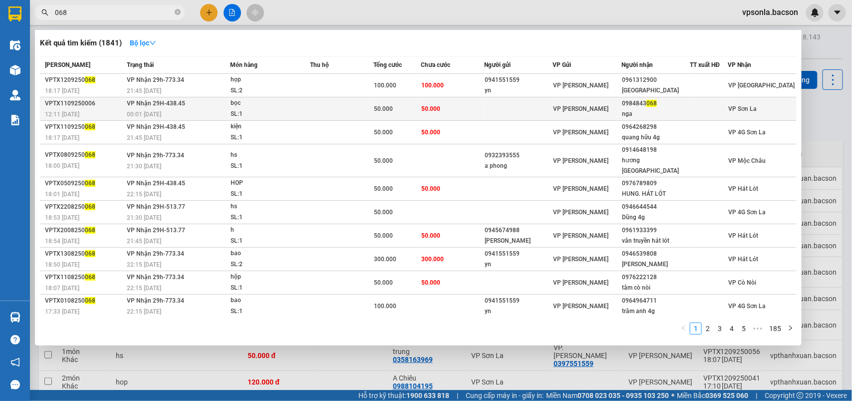
type input "068"
click at [655, 104] on div "0984843 068" at bounding box center [655, 103] width 67 height 10
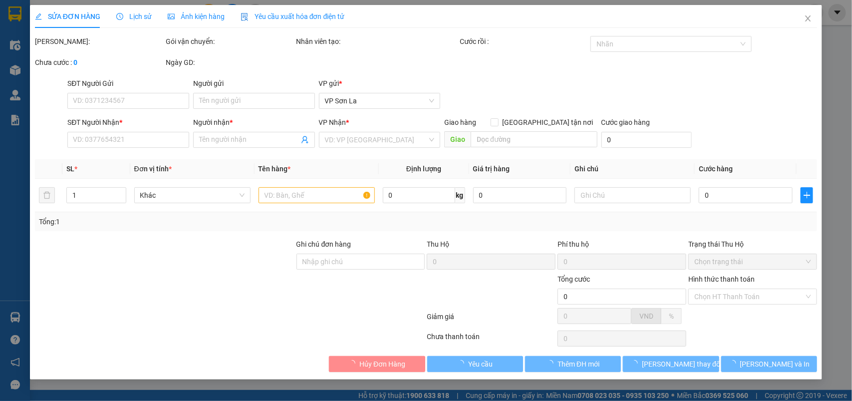
click at [712, 282] on label "Hình thức thanh toán" at bounding box center [721, 279] width 66 height 8
click at [712, 289] on input "Hình thức thanh toán" at bounding box center [749, 296] width 110 height 15
type input "0984843068"
type input "nga"
type input "50.000"
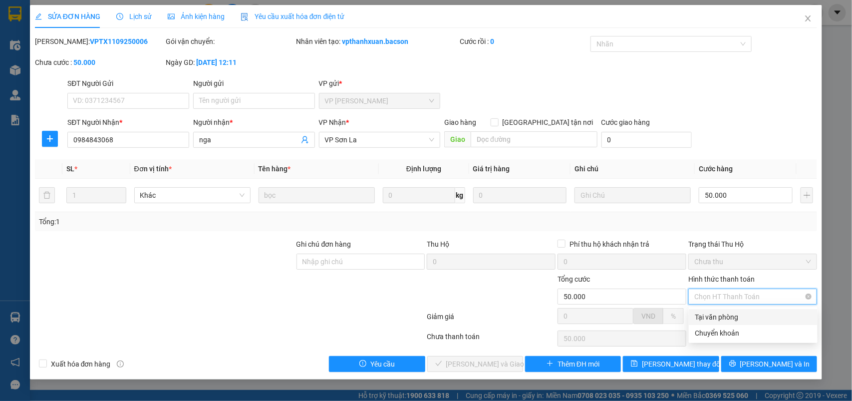
click at [715, 298] on span "Chọn HT Thanh Toán" at bounding box center [752, 296] width 117 height 15
click at [707, 332] on div "Chuyển khoản" at bounding box center [753, 332] width 117 height 11
type input "0"
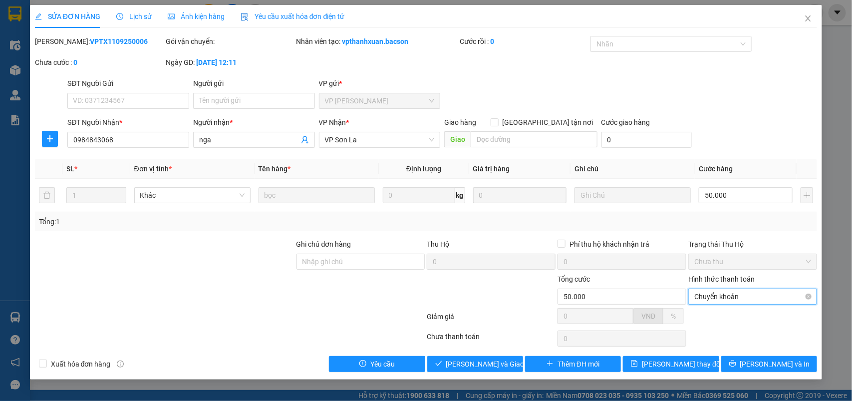
click at [719, 288] on div "Chuyển khoản" at bounding box center [752, 296] width 129 height 16
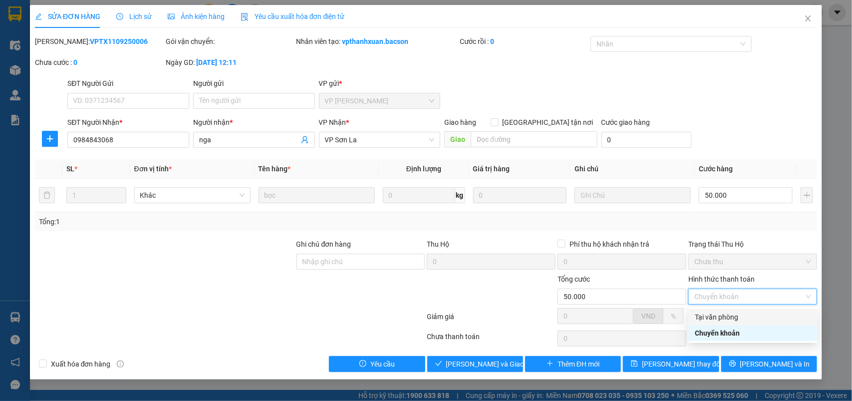
drag, startPoint x: 712, startPoint y: 312, endPoint x: 470, endPoint y: 333, distance: 242.4
click at [712, 313] on div "Tại văn phòng" at bounding box center [753, 316] width 117 height 11
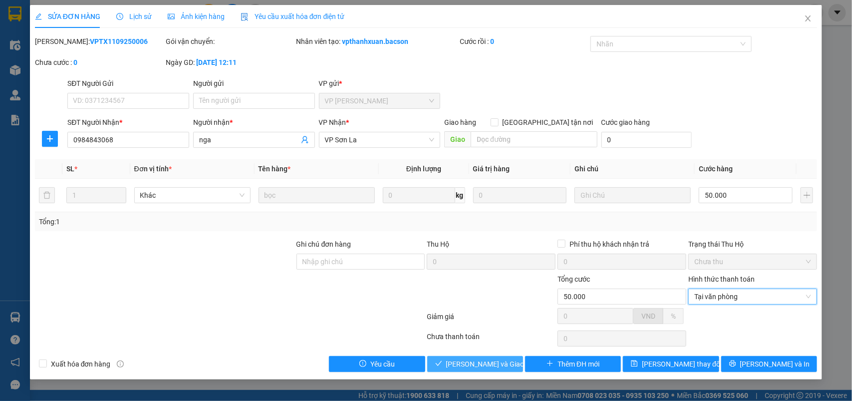
click at [469, 363] on span "[PERSON_NAME] và Giao hàng" at bounding box center [494, 363] width 96 height 11
